Goal: Task Accomplishment & Management: Use online tool/utility

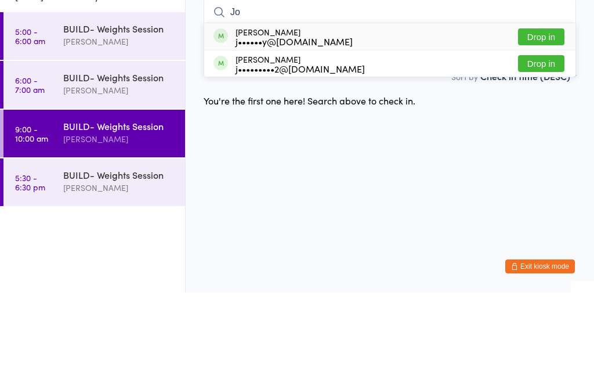
type input "Jo"
click at [548, 122] on button "Drop in" at bounding box center [541, 130] width 46 height 17
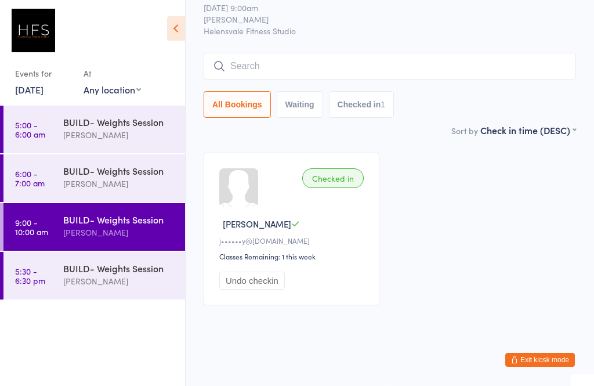
click at [108, 287] on div "[PERSON_NAME]" at bounding box center [119, 280] width 112 height 13
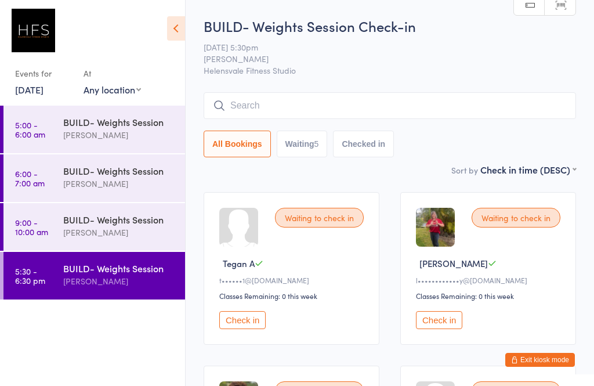
click at [139, 175] on div "BUILD- Weights Session" at bounding box center [119, 170] width 112 height 13
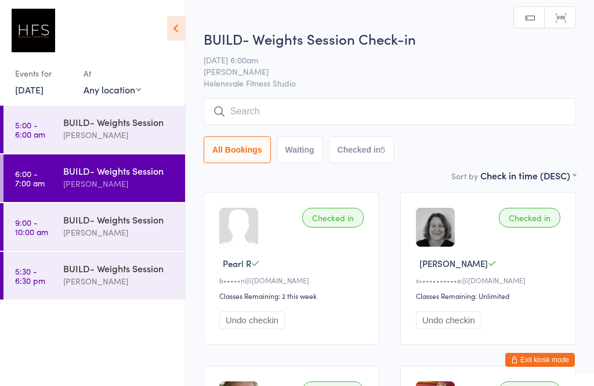
click at [149, 131] on div "[PERSON_NAME]" at bounding box center [119, 134] width 112 height 13
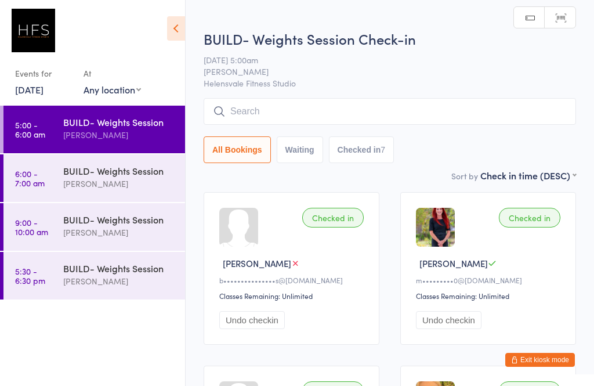
click at [129, 227] on div "[PERSON_NAME]" at bounding box center [119, 232] width 112 height 13
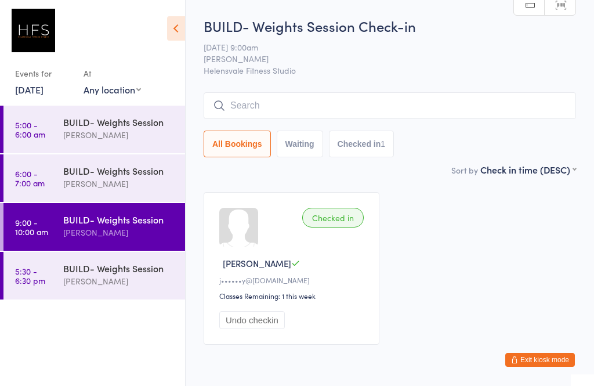
click at [399, 104] on input "search" at bounding box center [390, 105] width 372 height 27
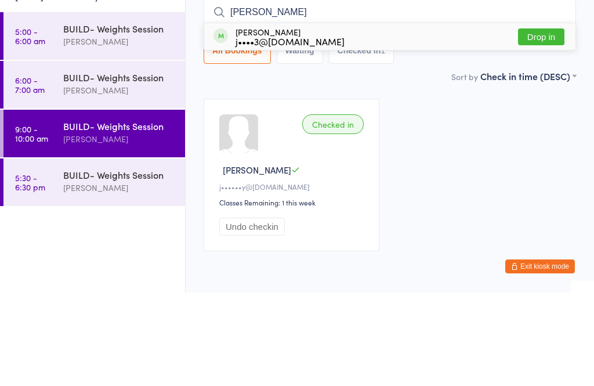
type input "[PERSON_NAME]"
click at [414, 117] on div "[PERSON_NAME] j••••3@[DOMAIN_NAME] Drop in" at bounding box center [389, 130] width 371 height 27
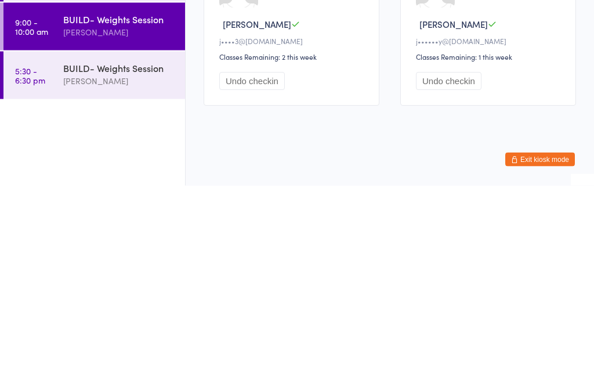
scroll to position [32, 0]
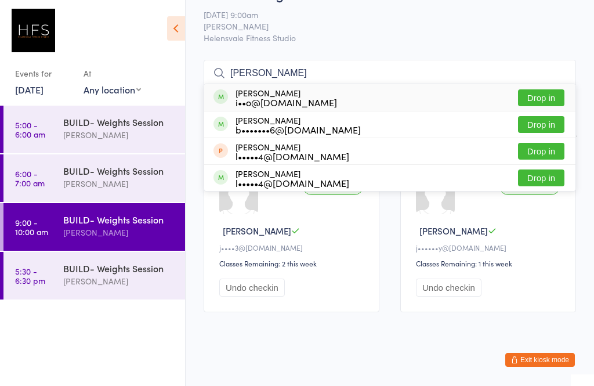
type input "[PERSON_NAME]"
click at [545, 101] on button "Drop in" at bounding box center [541, 97] width 46 height 17
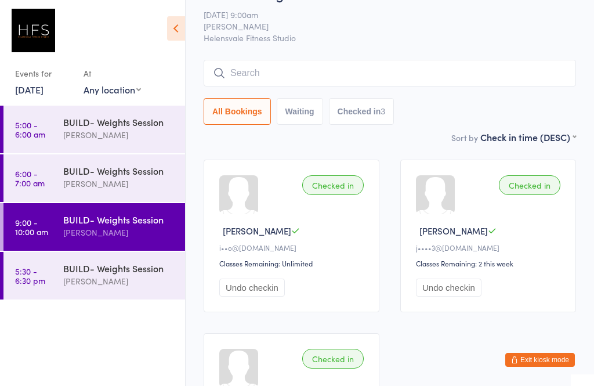
click at [477, 80] on input "search" at bounding box center [390, 73] width 372 height 27
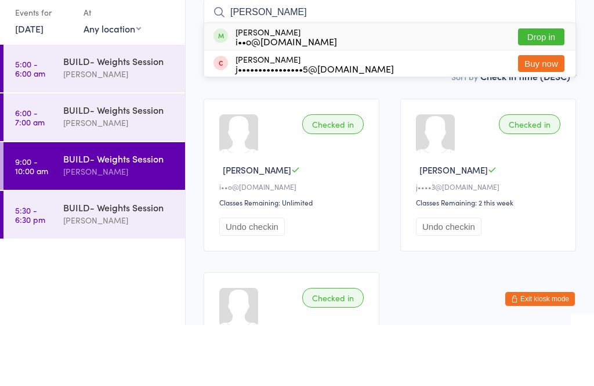
type input "[PERSON_NAME]"
click at [549, 89] on button "Drop in" at bounding box center [541, 97] width 46 height 17
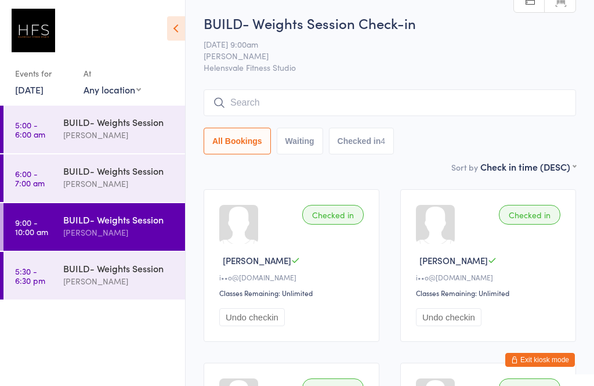
scroll to position [0, 0]
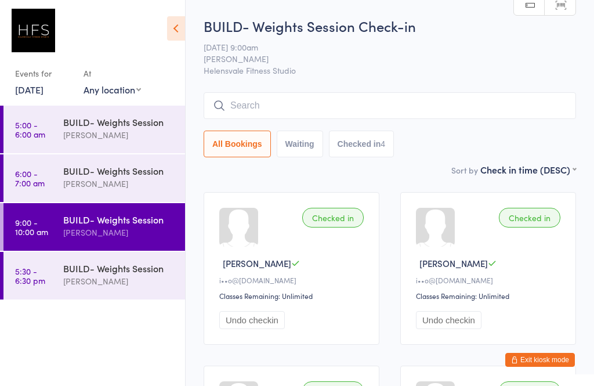
click at [264, 99] on input "search" at bounding box center [390, 105] width 372 height 27
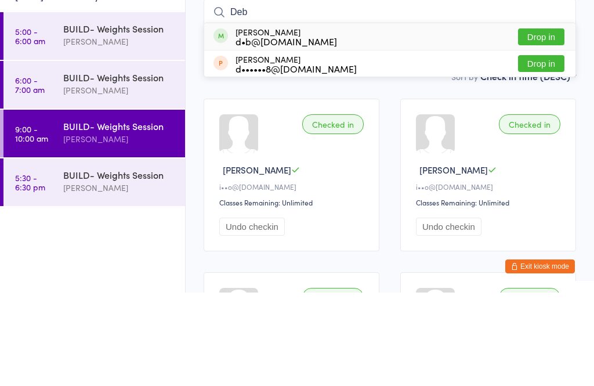
type input "Deb"
click at [556, 122] on button "Drop in" at bounding box center [541, 130] width 46 height 17
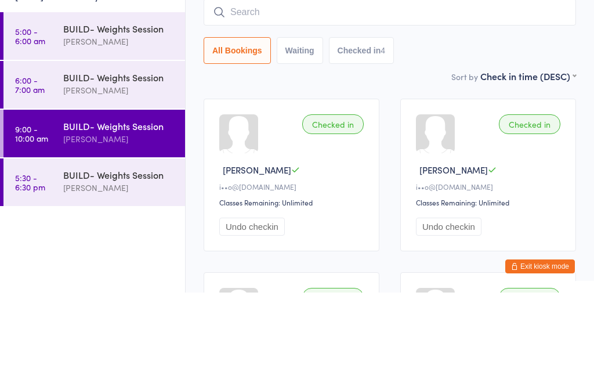
scroll to position [93, 0]
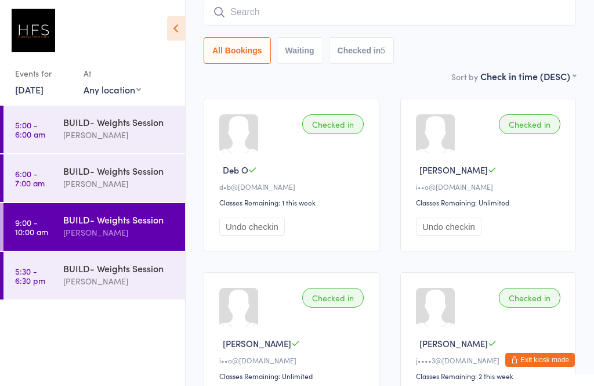
click at [426, 13] on input "search" at bounding box center [390, 12] width 372 height 27
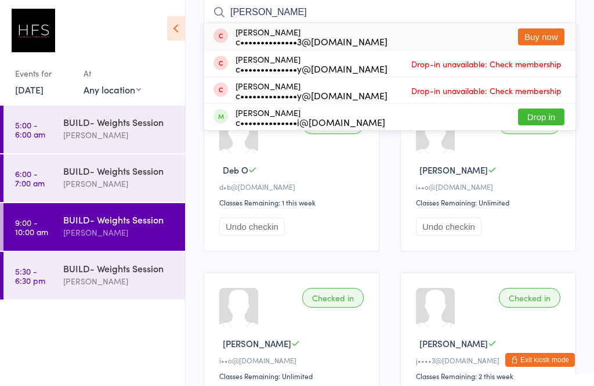
type input "[PERSON_NAME]"
click at [549, 117] on button "Drop in" at bounding box center [541, 116] width 46 height 17
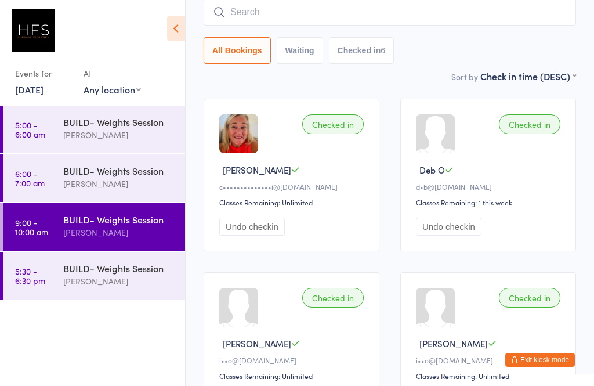
click at [315, 19] on input "search" at bounding box center [390, 12] width 372 height 27
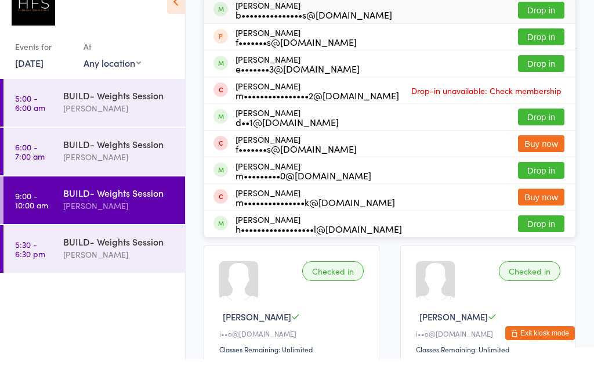
type input "Miche"
click at [547, 135] on button "Drop in" at bounding box center [541, 143] width 46 height 17
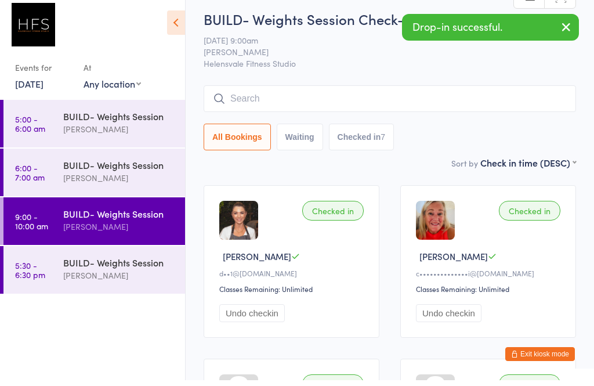
scroll to position [0, 0]
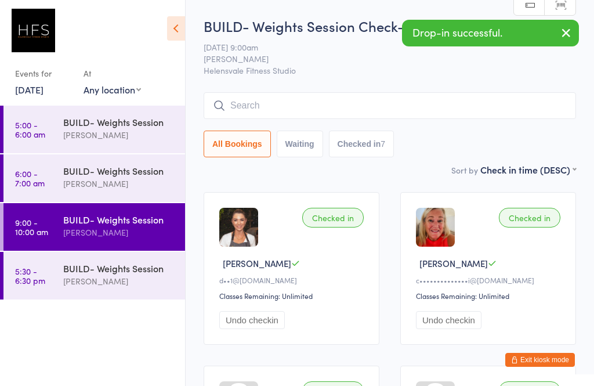
click at [253, 105] on input "search" at bounding box center [390, 105] width 372 height 27
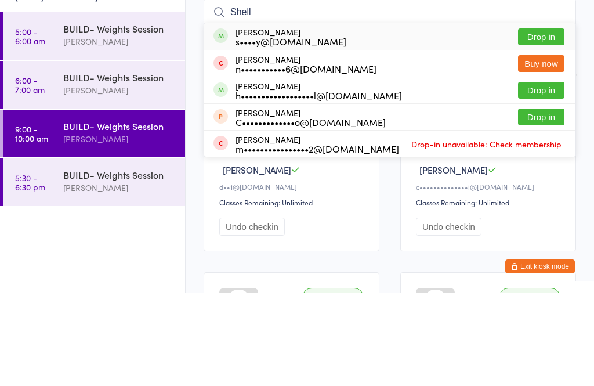
type input "Shell"
click at [550, 122] on button "Drop in" at bounding box center [541, 130] width 46 height 17
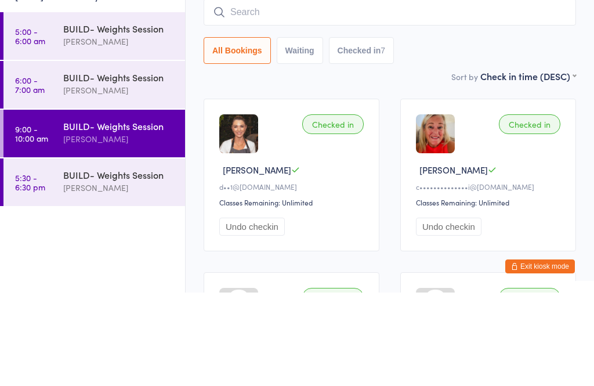
scroll to position [93, 0]
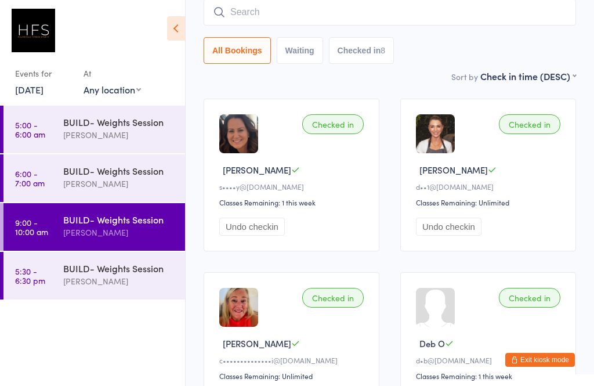
click at [270, 13] on input "search" at bounding box center [390, 12] width 372 height 27
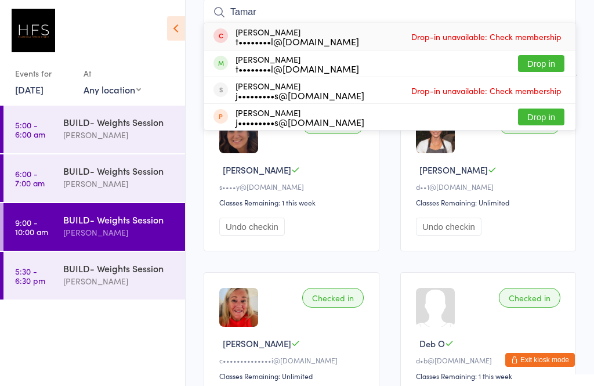
type input "Tamar"
click at [543, 66] on button "Drop in" at bounding box center [541, 63] width 46 height 17
